Goal: Task Accomplishment & Management: Manage account settings

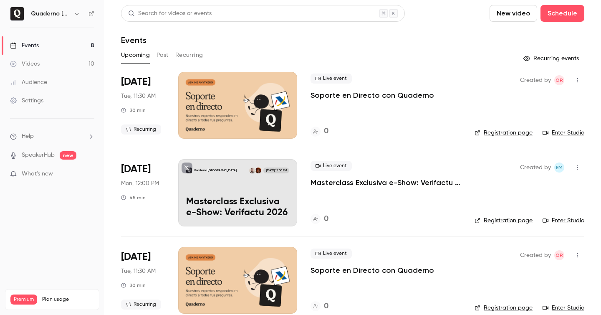
click at [44, 46] on link "Events 8" at bounding box center [52, 45] width 104 height 18
click at [572, 76] on button "button" at bounding box center [577, 79] width 13 height 13
click at [476, 113] on div at bounding box center [300, 157] width 601 height 315
click at [497, 135] on link "Registration page" at bounding box center [503, 133] width 58 height 8
click at [572, 81] on button "button" at bounding box center [577, 79] width 13 height 13
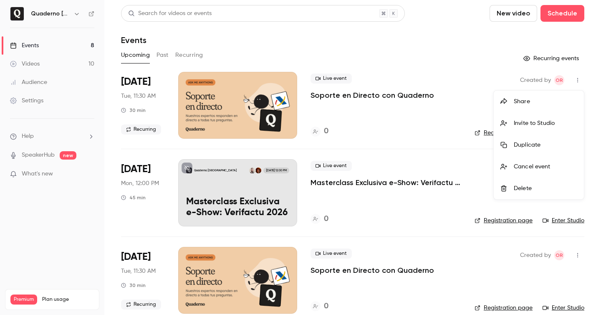
click at [544, 93] on li "Share" at bounding box center [539, 102] width 90 height 22
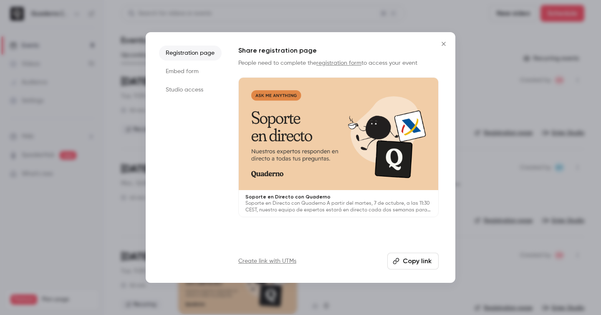
click at [516, 43] on div at bounding box center [300, 157] width 601 height 315
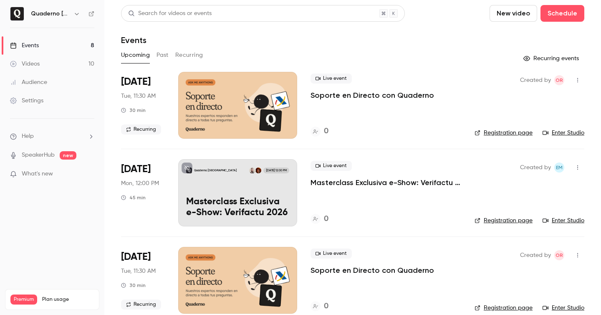
click at [234, 101] on div at bounding box center [237, 105] width 119 height 67
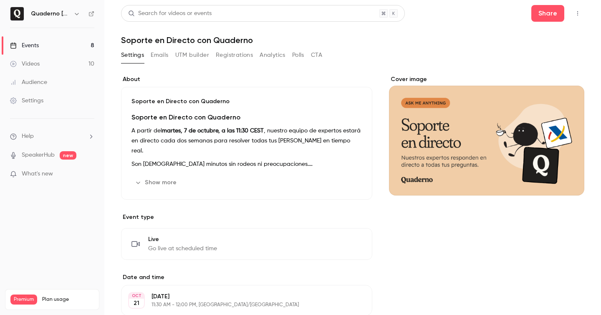
click at [197, 55] on button "UTM builder" at bounding box center [192, 54] width 34 height 13
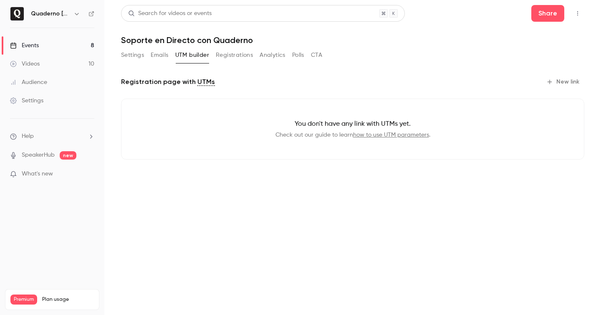
click at [578, 81] on button "New link" at bounding box center [563, 81] width 41 height 13
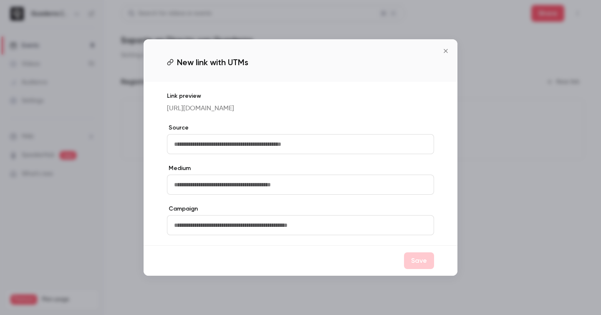
click at [334, 144] on input "text" at bounding box center [300, 144] width 267 height 20
type input "*"
type input "***"
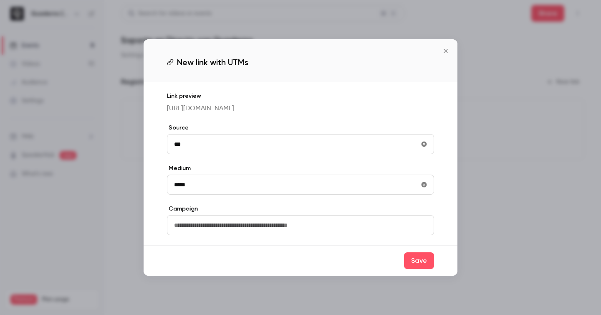
type input "*****"
click at [330, 234] on input "text" at bounding box center [300, 225] width 267 height 20
type input "***"
click at [417, 261] on button "Save" at bounding box center [419, 260] width 30 height 17
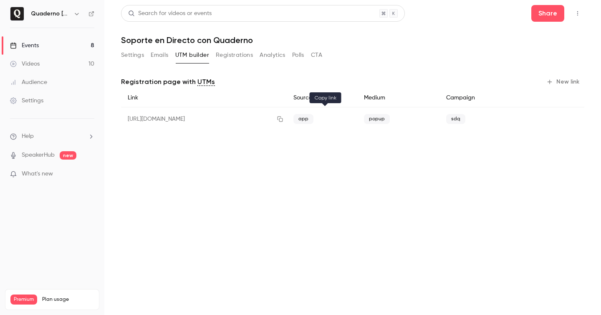
click at [283, 118] on icon "button" at bounding box center [280, 119] width 7 height 6
click at [50, 40] on link "Events 8" at bounding box center [52, 45] width 104 height 18
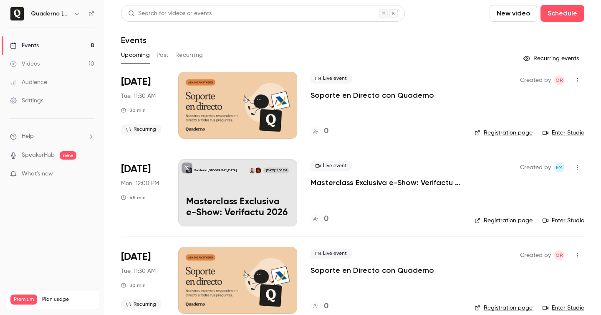
click at [29, 58] on link "Videos 10" at bounding box center [52, 64] width 104 height 18
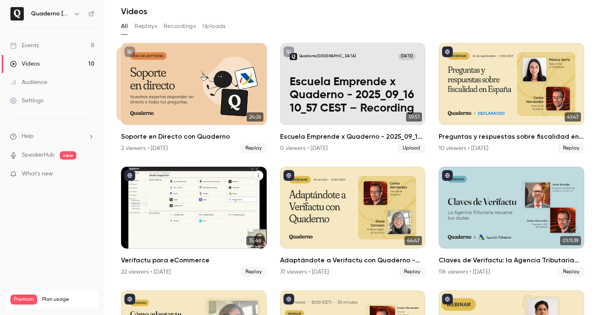
scroll to position [52, 0]
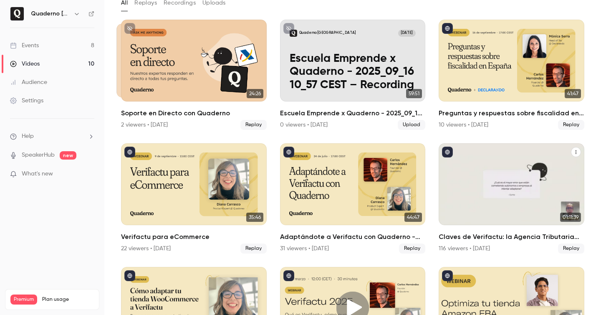
click at [478, 239] on h2 "Claves de Verifactu: la Agencia Tributaria resuelve tus dudas" at bounding box center [512, 237] width 146 height 10
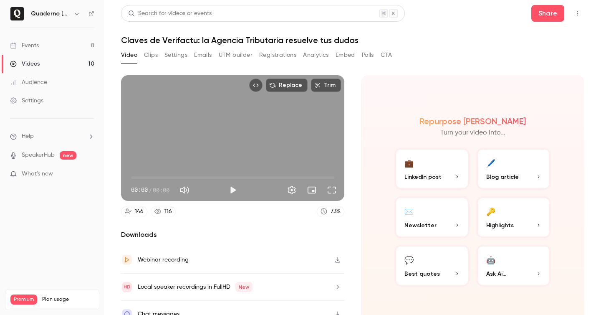
click at [286, 54] on button "Registrations" at bounding box center [277, 54] width 37 height 13
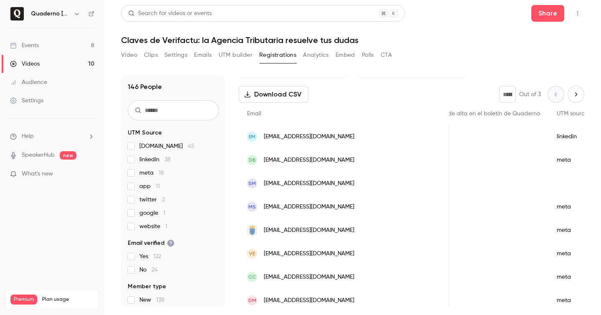
scroll to position [33, 0]
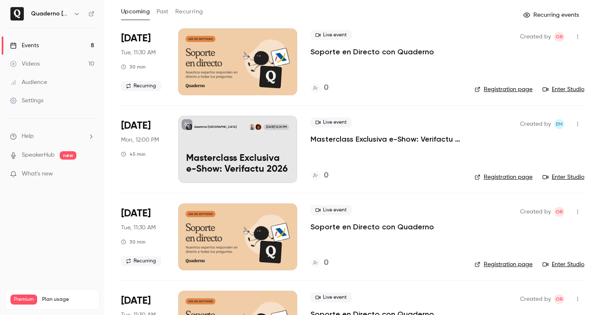
scroll to position [44, 0]
click at [411, 135] on p "Masterclass Exclusiva e-Show: Verifactu 2026" at bounding box center [385, 139] width 151 height 10
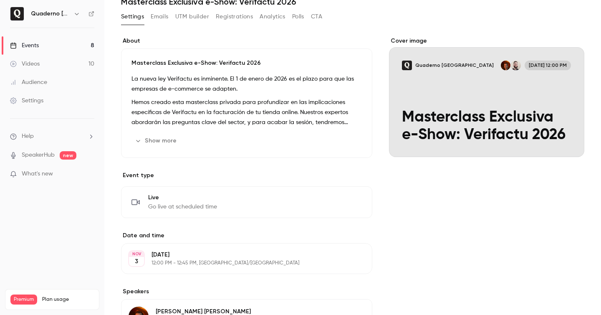
scroll to position [73, 0]
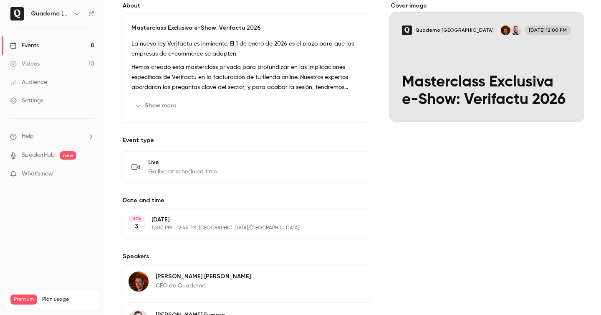
click at [207, 205] on section "Date and time [DATE] [DATE] 12:00 PM - 12:45 PM, [GEOGRAPHIC_DATA]/[GEOGRAPHIC_…" at bounding box center [246, 217] width 251 height 43
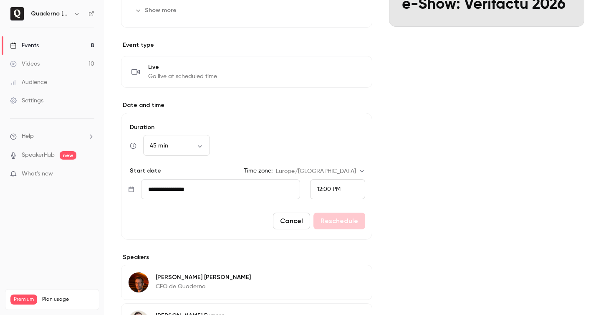
click at [174, 179] on input "**********" at bounding box center [220, 189] width 159 height 20
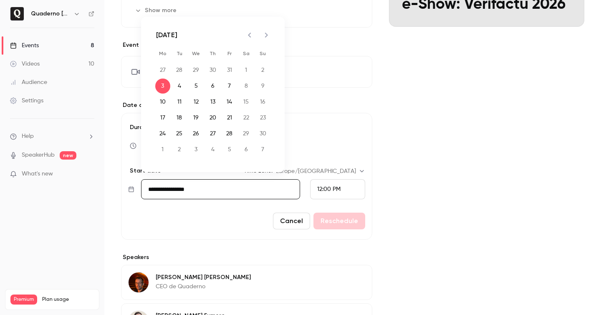
scroll to position [168, 0]
click at [175, 89] on button "4" at bounding box center [179, 85] width 15 height 15
type input "**********"
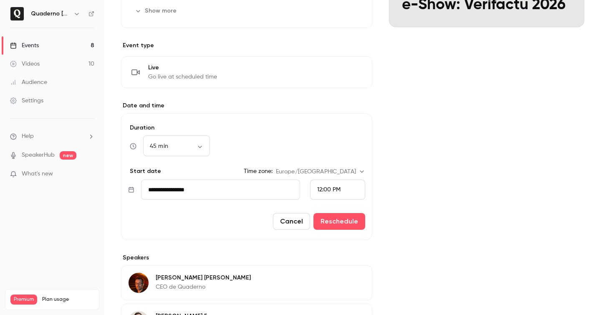
click at [332, 188] on span "12:00 PM" at bounding box center [328, 190] width 23 height 6
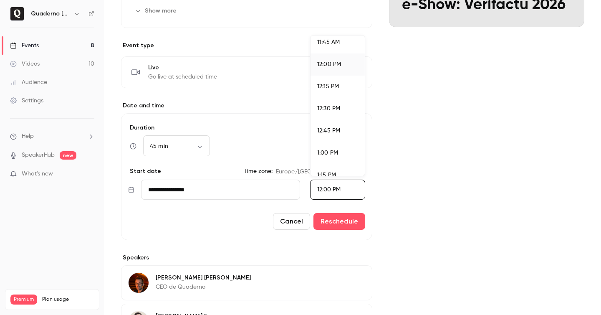
scroll to position [1055, 0]
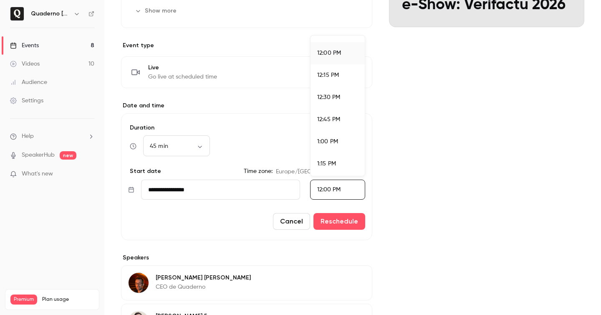
drag, startPoint x: 337, startPoint y: 142, endPoint x: 431, endPoint y: 172, distance: 98.6
click at [337, 142] on span "1:00 PM" at bounding box center [327, 142] width 21 height 6
click at [439, 174] on div "Cover image Quaderno [GEOGRAPHIC_DATA] [DATE] 12:00 PM Masterclass Exclusiva e-…" at bounding box center [486, 155] width 195 height 496
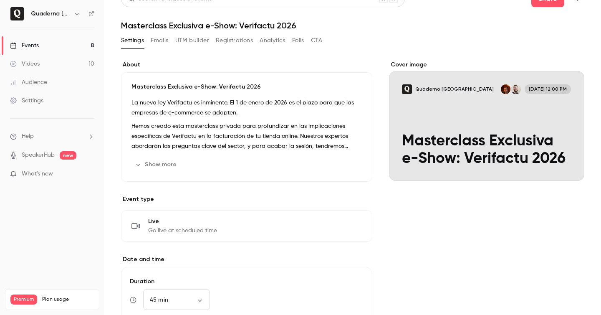
scroll to position [0, 0]
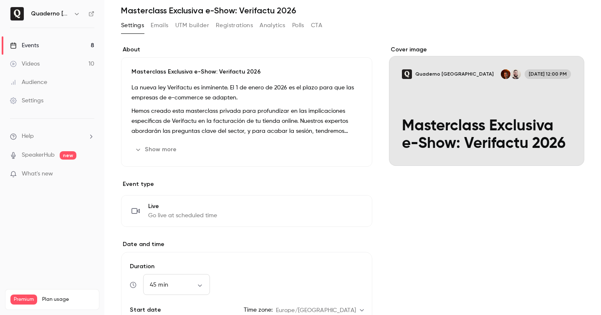
click at [154, 144] on button "Show more" at bounding box center [156, 149] width 50 height 13
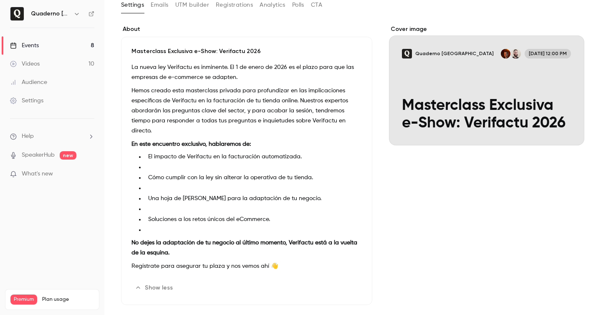
scroll to position [53, 0]
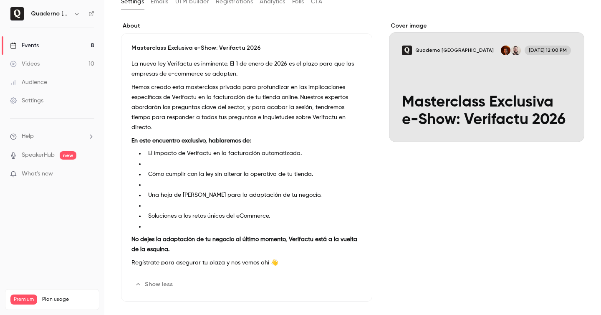
click at [190, 159] on li at bounding box center [253, 163] width 217 height 9
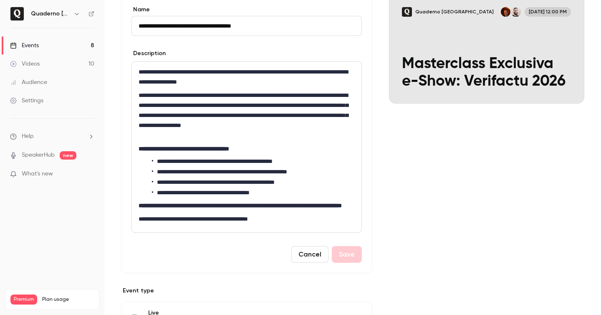
click at [251, 157] on li "**********" at bounding box center [253, 161] width 203 height 9
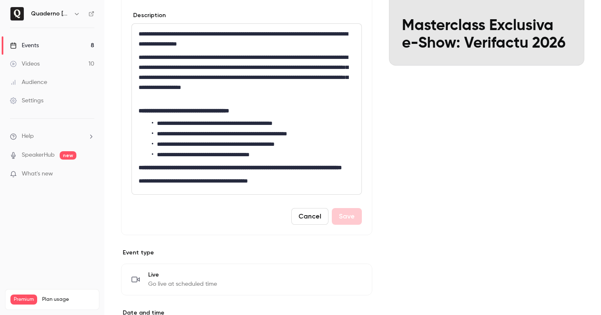
scroll to position [120, 0]
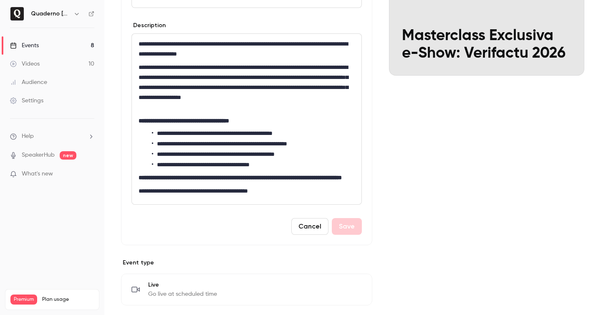
click at [309, 232] on button "Cancel" at bounding box center [309, 226] width 37 height 17
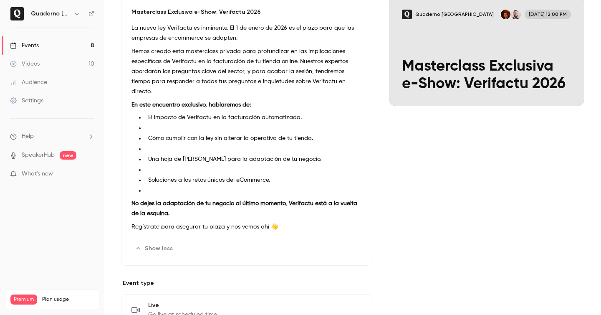
scroll to position [84, 0]
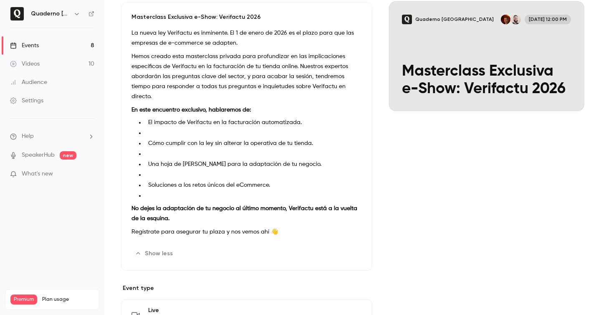
click at [337, 250] on icon "button" at bounding box center [338, 253] width 7 height 7
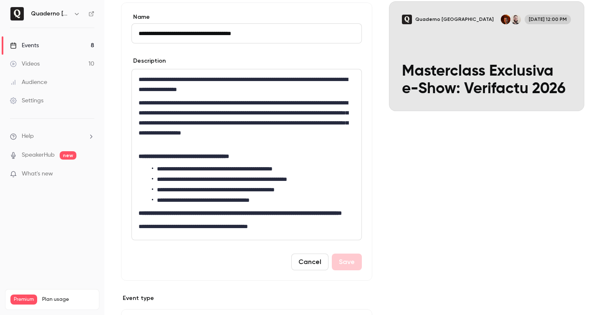
click at [201, 151] on p "**********" at bounding box center [247, 156] width 216 height 10
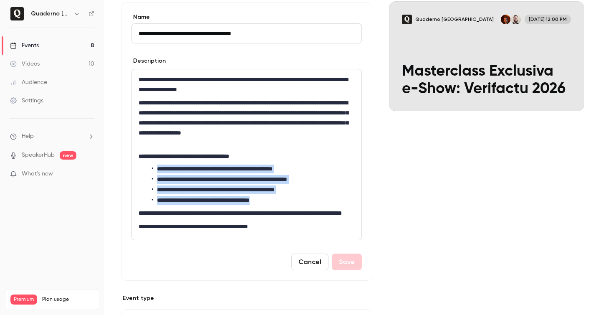
drag, startPoint x: 295, startPoint y: 161, endPoint x: 321, endPoint y: 199, distance: 45.7
click at [321, 199] on div "**********" at bounding box center [246, 154] width 229 height 170
click at [262, 179] on li "**********" at bounding box center [253, 179] width 203 height 9
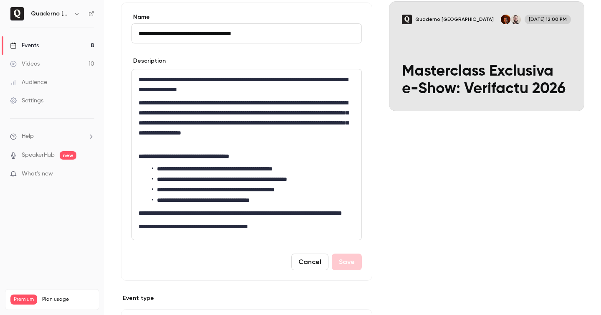
click at [325, 172] on li "**********" at bounding box center [253, 168] width 203 height 9
click at [345, 270] on button "Save" at bounding box center [347, 261] width 30 height 17
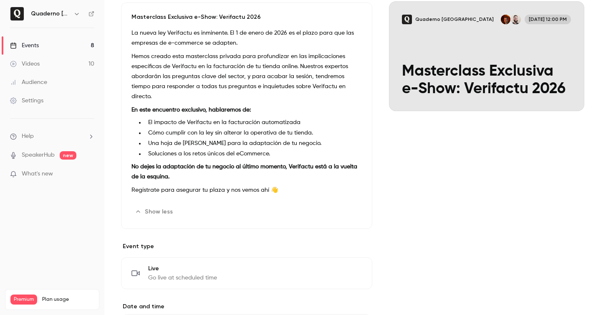
scroll to position [0, 0]
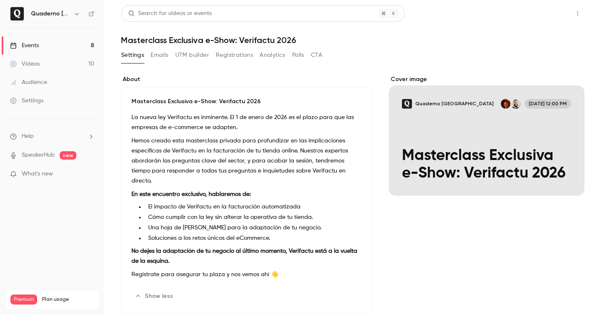
click at [551, 13] on button "Share" at bounding box center [547, 13] width 33 height 17
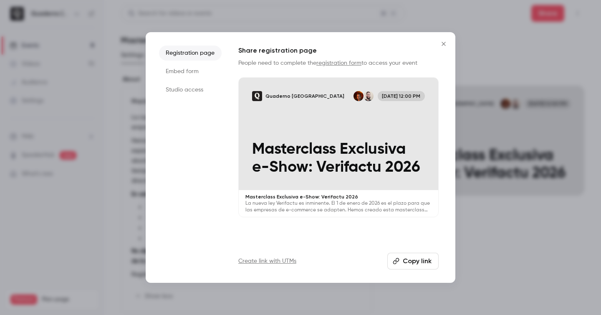
click at [420, 261] on button "Copy link" at bounding box center [412, 260] width 51 height 17
click at [441, 43] on icon "Close" at bounding box center [444, 43] width 10 height 7
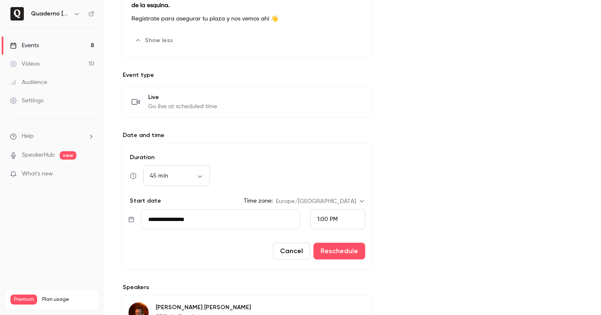
scroll to position [267, 0]
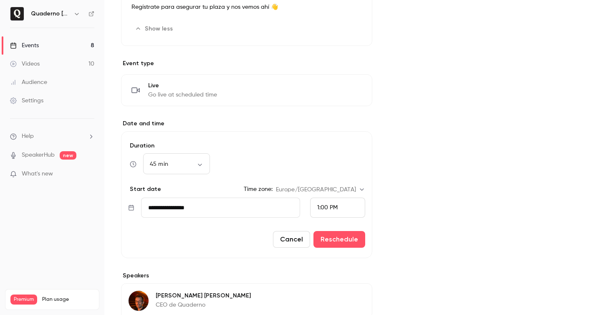
click at [347, 241] on form "**********" at bounding box center [246, 194] width 251 height 127
click at [348, 233] on button "Reschedule" at bounding box center [339, 239] width 52 height 17
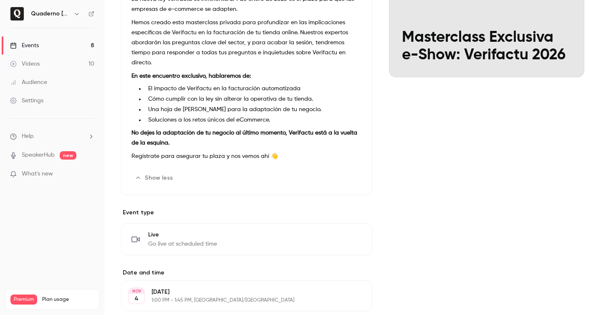
scroll to position [0, 0]
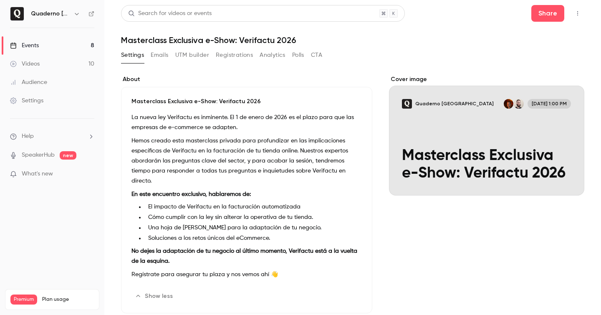
click at [43, 75] on link "Audience" at bounding box center [52, 82] width 104 height 18
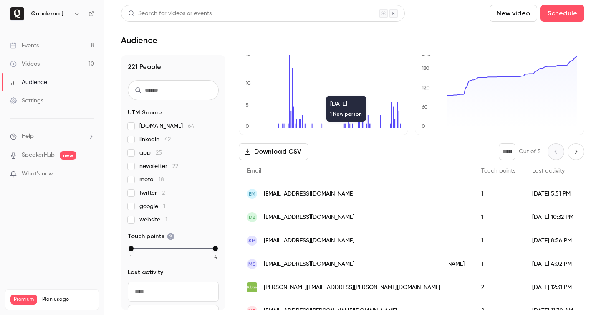
scroll to position [30, 0]
copy span "[DOMAIN_NAME]"
drag, startPoint x: 316, startPoint y: 192, endPoint x: 280, endPoint y: 195, distance: 36.0
click at [280, 195] on span "[EMAIL_ADDRESS][DOMAIN_NAME]" at bounding box center [309, 193] width 91 height 9
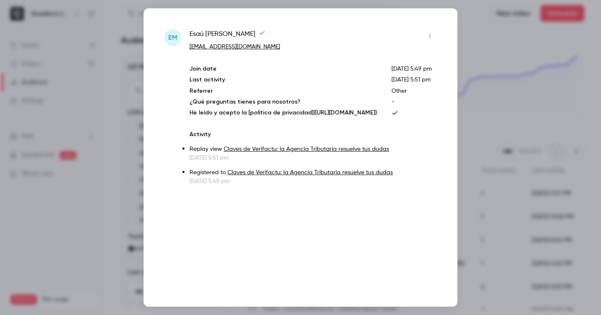
click at [515, 148] on div at bounding box center [300, 157] width 601 height 315
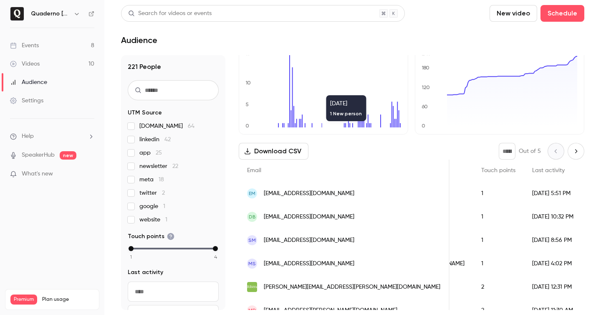
scroll to position [0, 0]
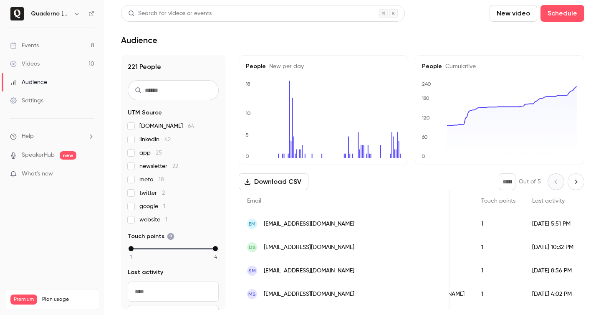
click at [39, 41] on div "Events" at bounding box center [24, 45] width 29 height 8
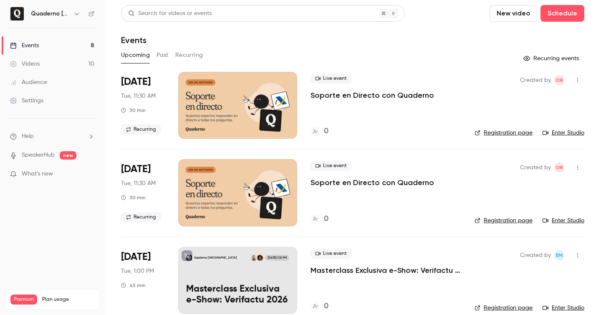
click at [75, 15] on icon "button" at bounding box center [76, 13] width 7 height 7
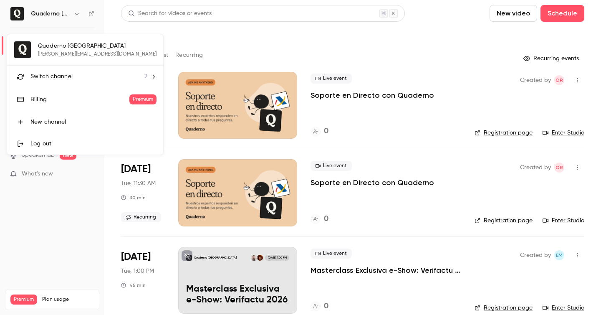
click at [79, 81] on li "Switch channel 2" at bounding box center [85, 77] width 156 height 22
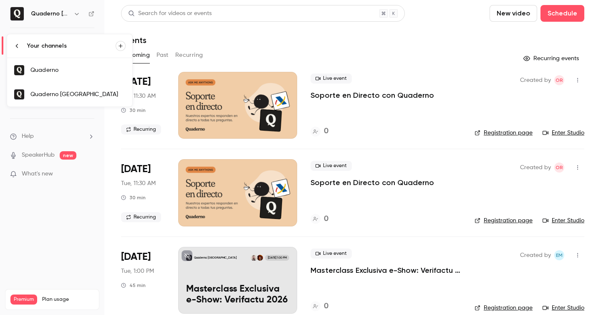
click at [57, 66] on div "Quaderno" at bounding box center [77, 70] width 95 height 8
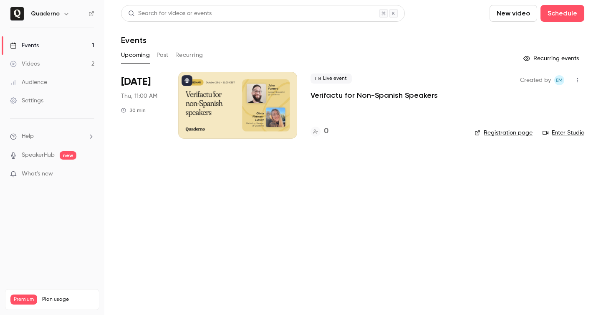
click at [364, 85] on div "Live event Verifactu for Non-Spanish Speakers" at bounding box center [385, 86] width 151 height 27
click at [371, 90] on div "Live event Verifactu for Non-Spanish Speakers" at bounding box center [385, 86] width 151 height 27
click at [392, 99] on p "Verifactu for Non-Spanish Speakers" at bounding box center [373, 95] width 127 height 10
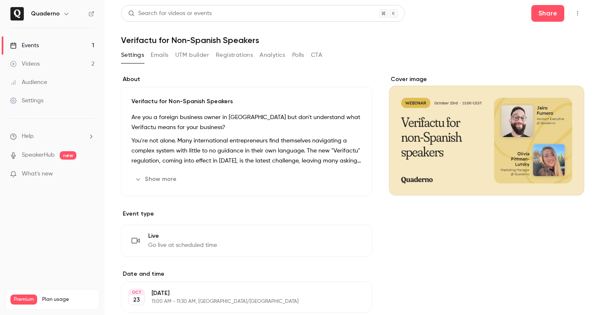
click at [575, 16] on icon "button" at bounding box center [577, 13] width 7 height 6
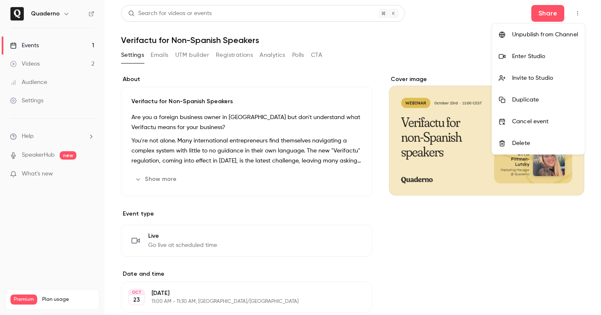
click at [323, 72] on div at bounding box center [300, 157] width 601 height 315
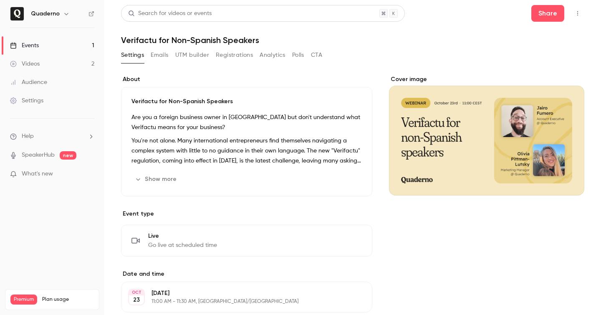
click at [196, 55] on button "UTM builder" at bounding box center [192, 54] width 34 height 13
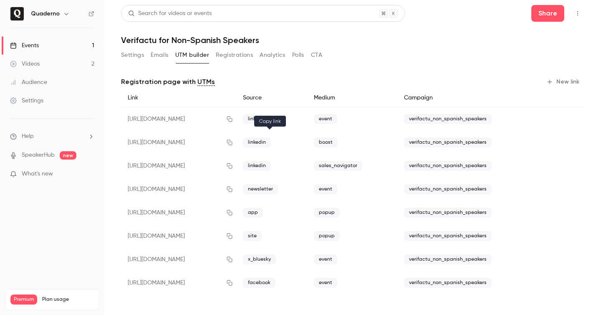
click at [233, 143] on icon "button" at bounding box center [229, 142] width 7 height 6
click at [233, 120] on icon "button" at bounding box center [229, 119] width 7 height 6
click at [116, 55] on main "Search for videos or events Share Verifactu for Non-Spanish Speakers Settings E…" at bounding box center [352, 157] width 497 height 315
click at [133, 55] on button "Settings" at bounding box center [132, 54] width 23 height 13
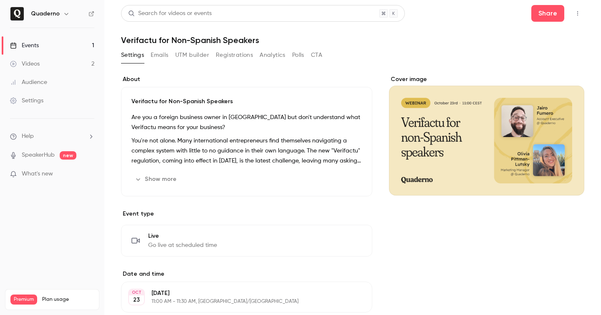
click at [232, 136] on p "You're not alone. Many international entrepreneurs find themselves navigating a…" at bounding box center [246, 151] width 230 height 30
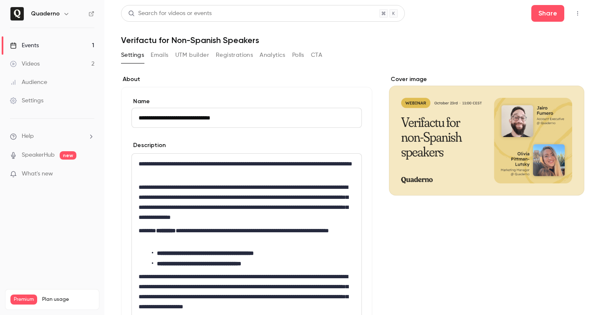
scroll to position [19, 0]
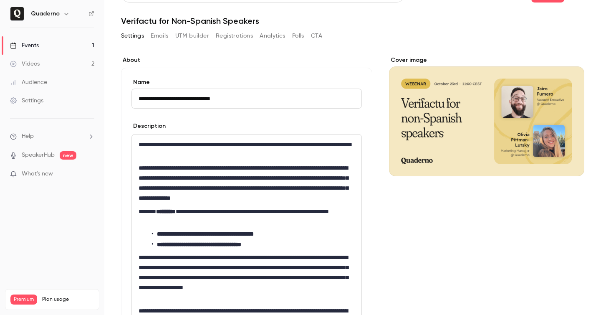
click at [194, 146] on p "**********" at bounding box center [247, 149] width 216 height 20
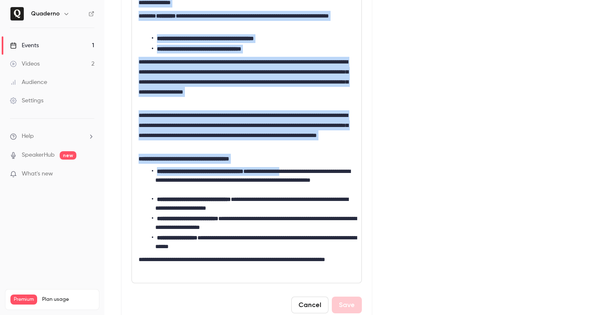
scroll to position [231, 0]
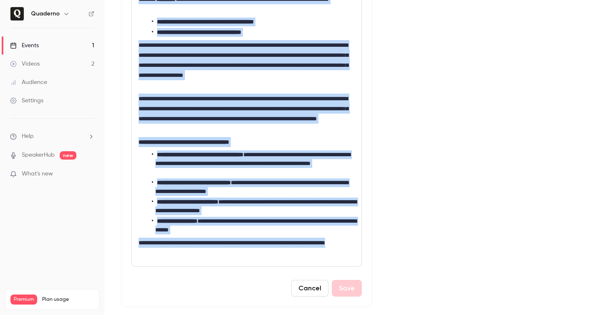
drag, startPoint x: 209, startPoint y: 149, endPoint x: 372, endPoint y: 252, distance: 192.2
click at [372, 252] on div "**********" at bounding box center [352, 214] width 463 height 741
copy div "**********"
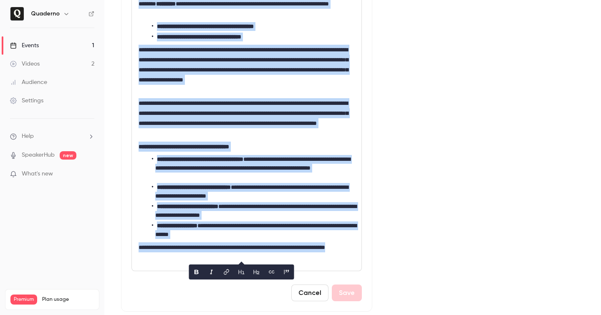
scroll to position [226, 0]
